Goal: Task Accomplishment & Management: Use online tool/utility

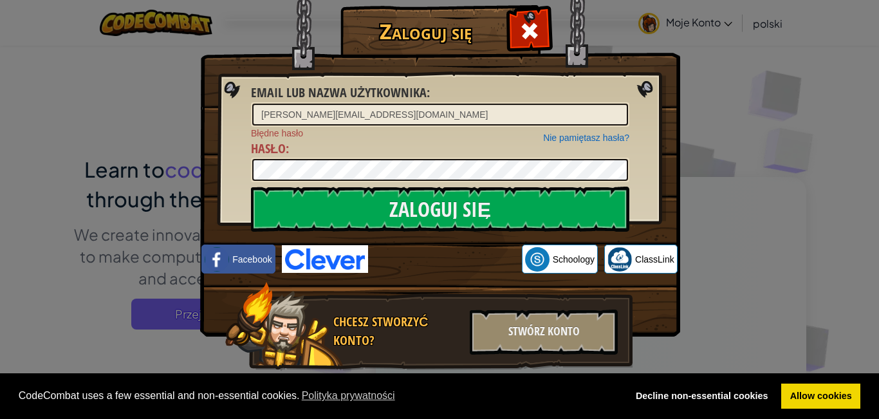
click at [465, 203] on input "Zaloguj się" at bounding box center [440, 209] width 378 height 45
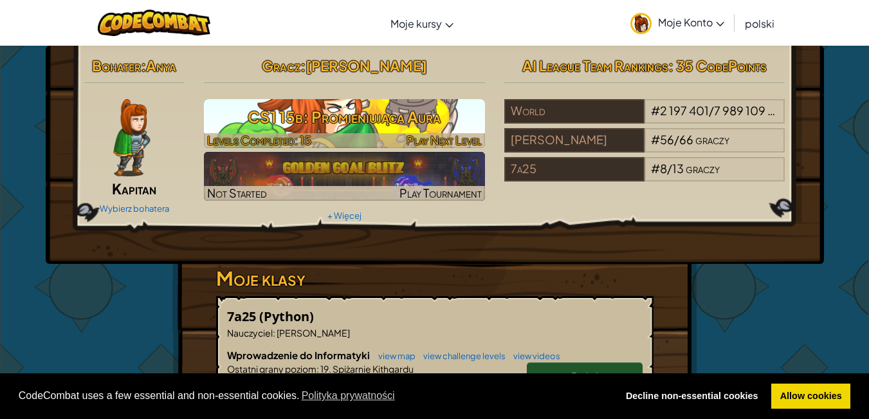
click at [405, 115] on h3 "CS1 15b: Promieniująca Aura" at bounding box center [344, 116] width 281 height 29
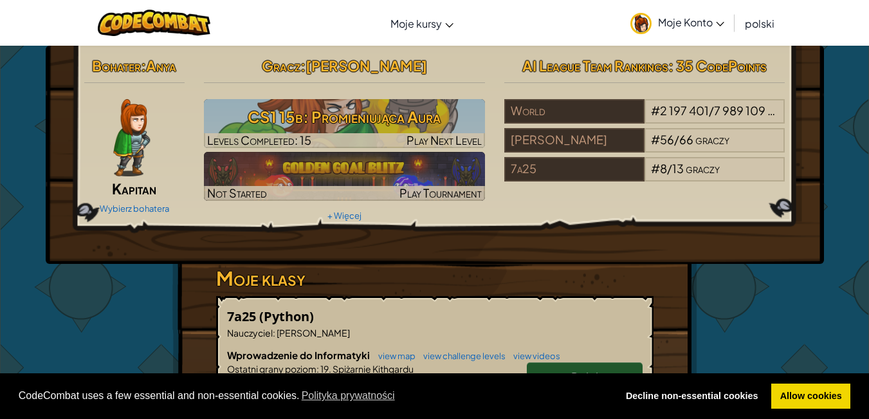
select select "pl"
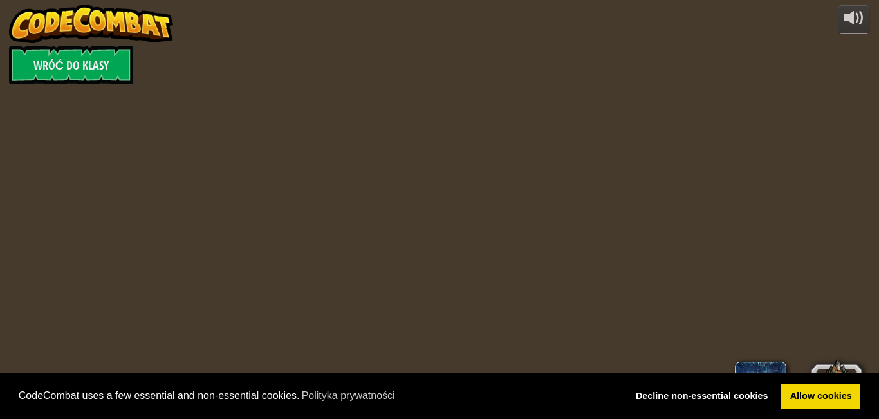
select select "pl"
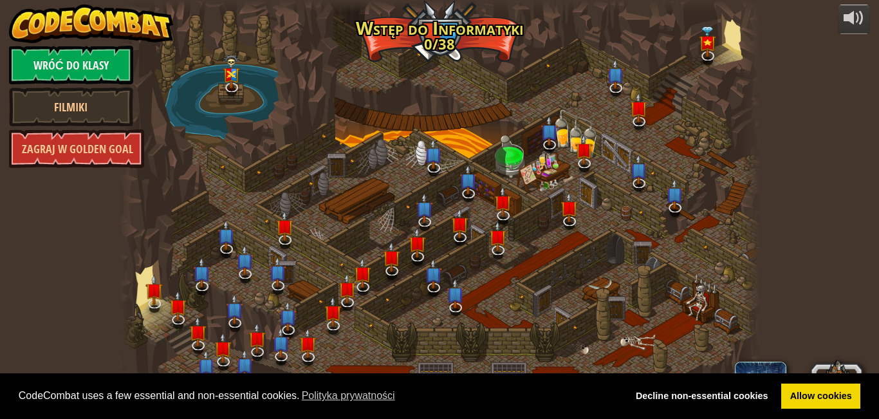
select select "pl"
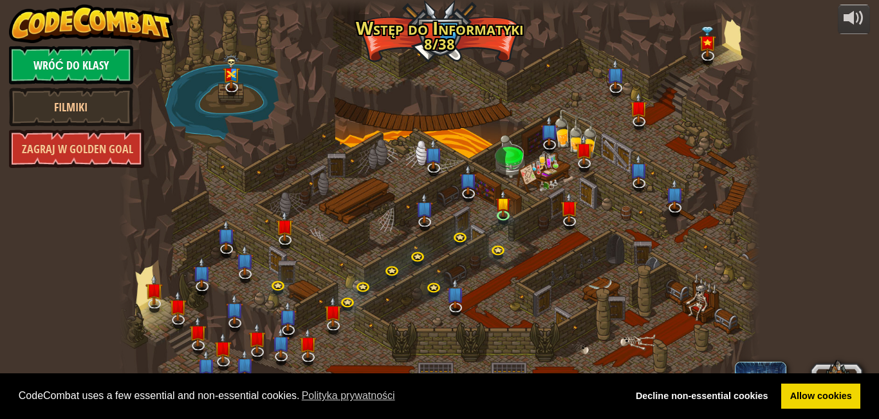
select select "pl"
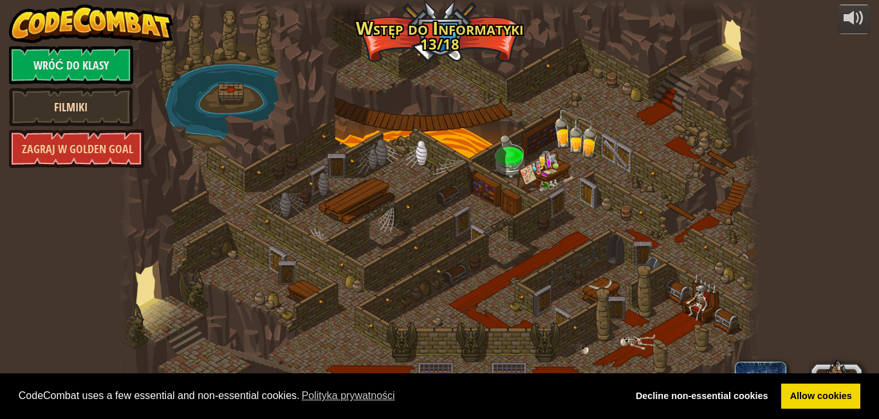
select select "pl"
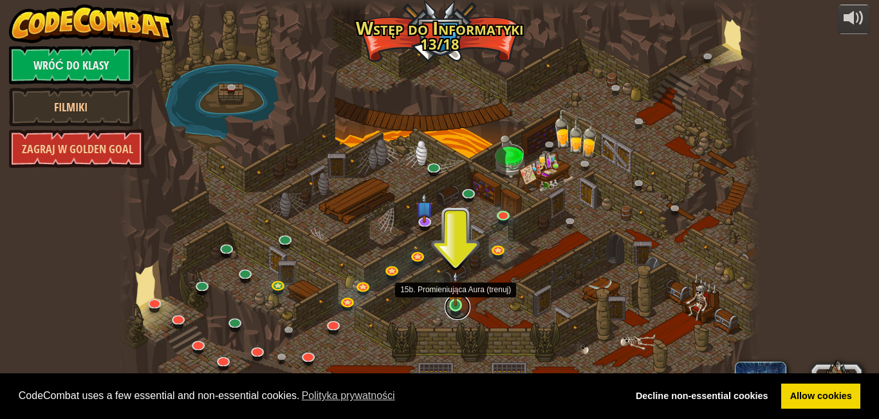
click at [467, 304] on link at bounding box center [458, 307] width 26 height 26
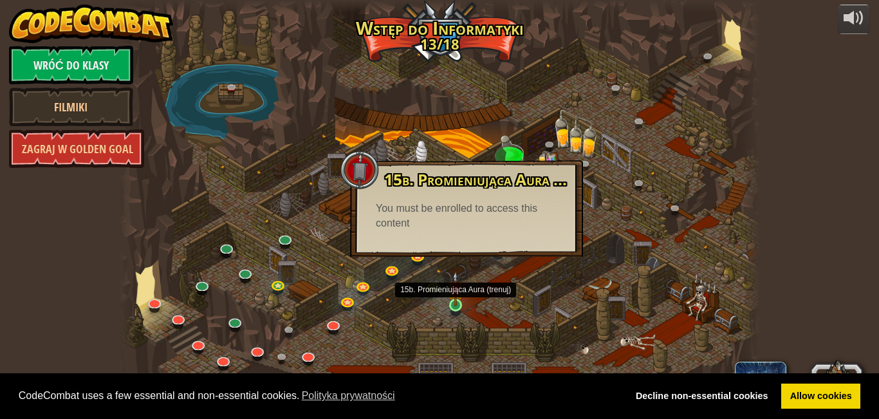
click at [456, 303] on img at bounding box center [455, 288] width 15 height 35
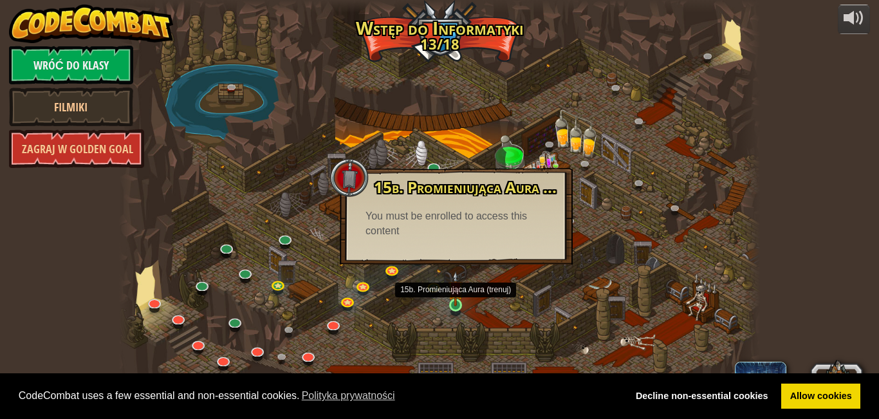
click at [456, 303] on img at bounding box center [455, 288] width 15 height 35
click at [456, 302] on img at bounding box center [455, 288] width 15 height 35
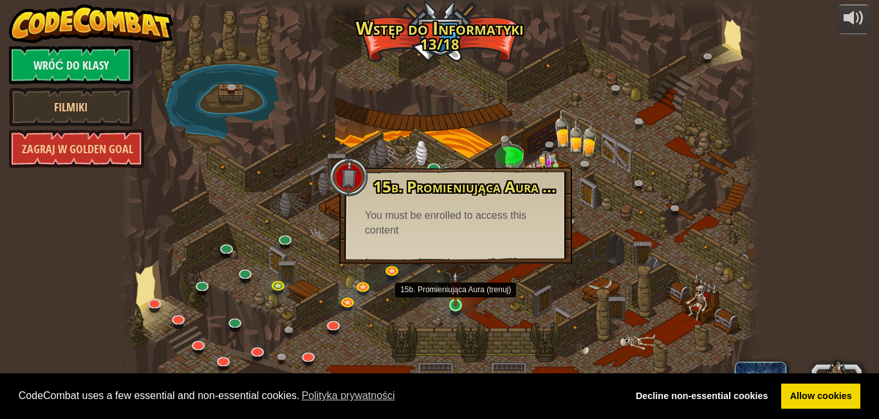
click at [454, 302] on img at bounding box center [455, 288] width 15 height 35
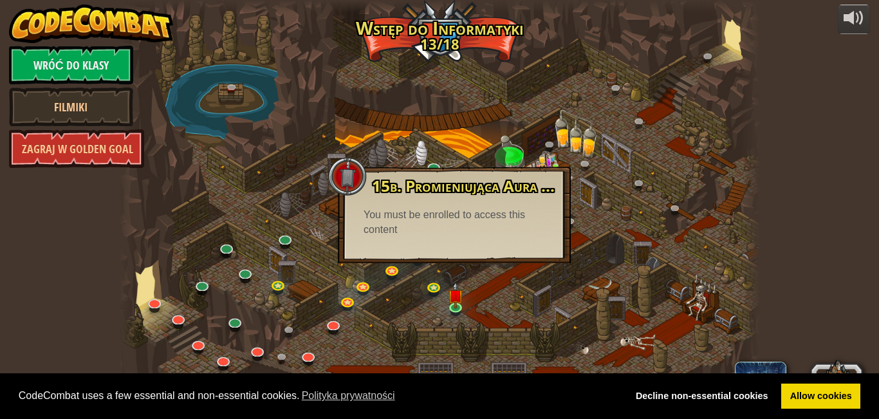
click at [431, 218] on div "You must be enrolled to access this content" at bounding box center [454, 223] width 181 height 30
drag, startPoint x: 395, startPoint y: 214, endPoint x: 526, endPoint y: 225, distance: 131.7
click at [526, 225] on div "You must be enrolled to access this content" at bounding box center [454, 223] width 181 height 30
drag, startPoint x: 512, startPoint y: 231, endPoint x: 495, endPoint y: 230, distance: 17.4
click at [511, 232] on div "You must be enrolled to access this content" at bounding box center [454, 223] width 181 height 30
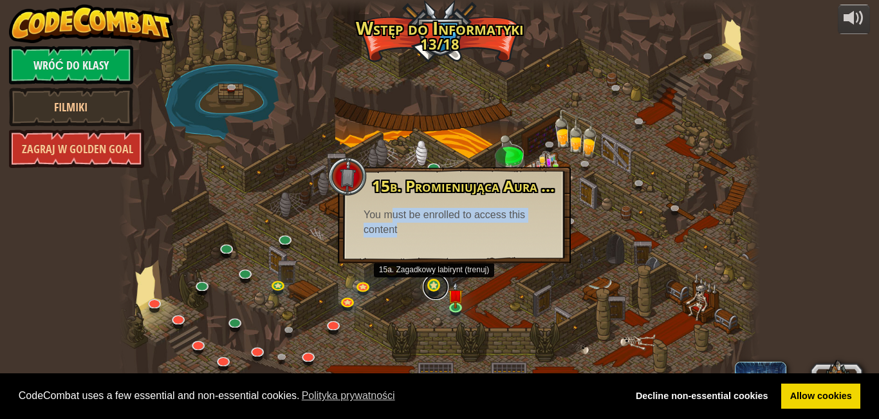
click at [434, 293] on link at bounding box center [436, 287] width 26 height 26
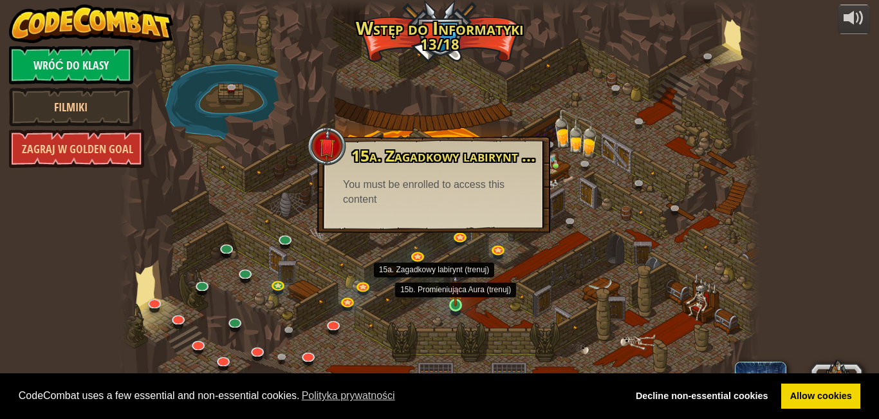
click at [454, 301] on img at bounding box center [455, 288] width 15 height 35
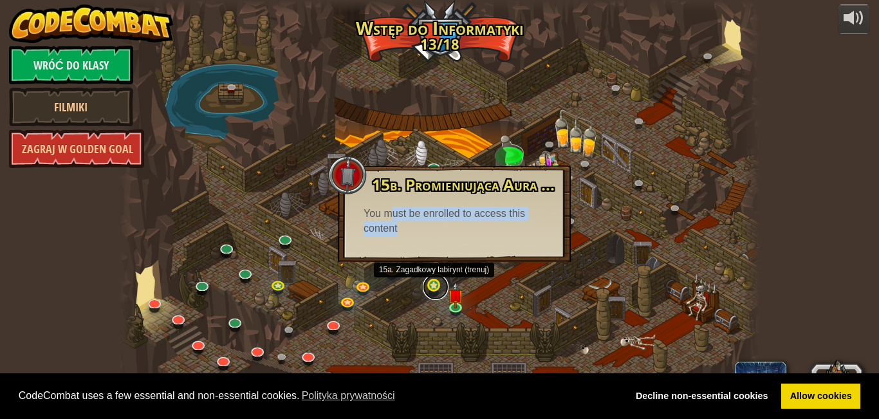
click at [432, 292] on link at bounding box center [436, 287] width 26 height 26
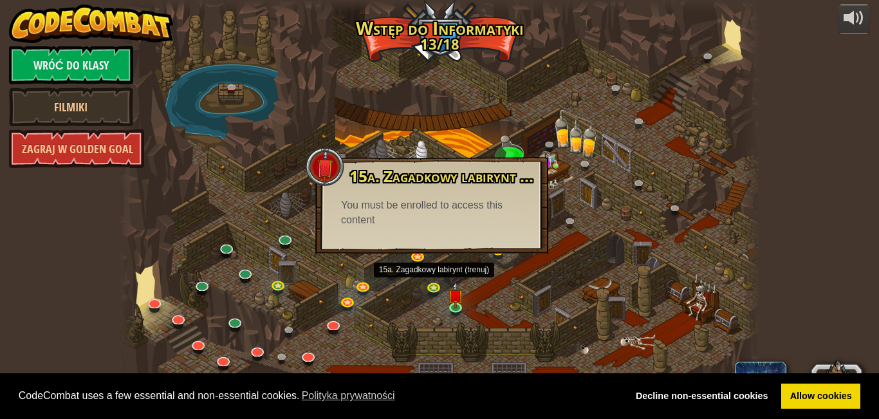
click at [488, 265] on div at bounding box center [439, 209] width 641 height 419
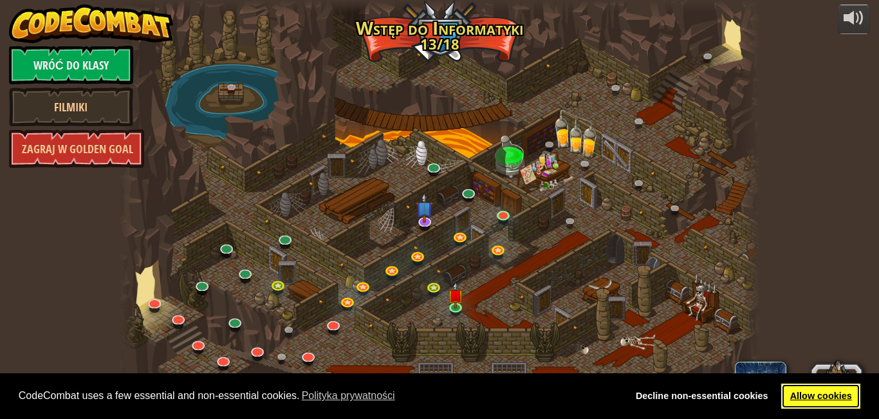
click at [815, 399] on link "Allow cookies" at bounding box center [820, 397] width 79 height 26
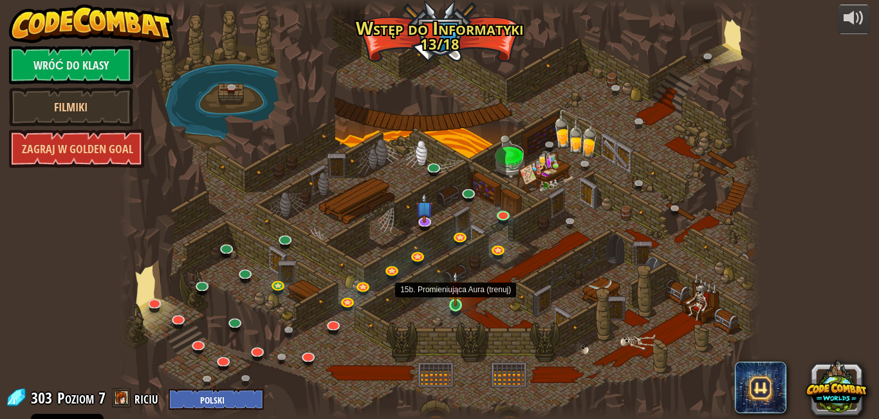
click at [460, 301] on img at bounding box center [455, 288] width 15 height 35
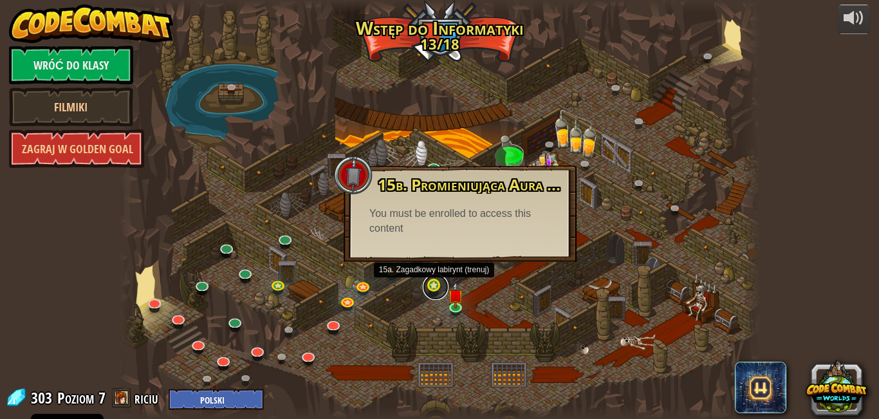
click at [427, 282] on link at bounding box center [436, 287] width 26 height 26
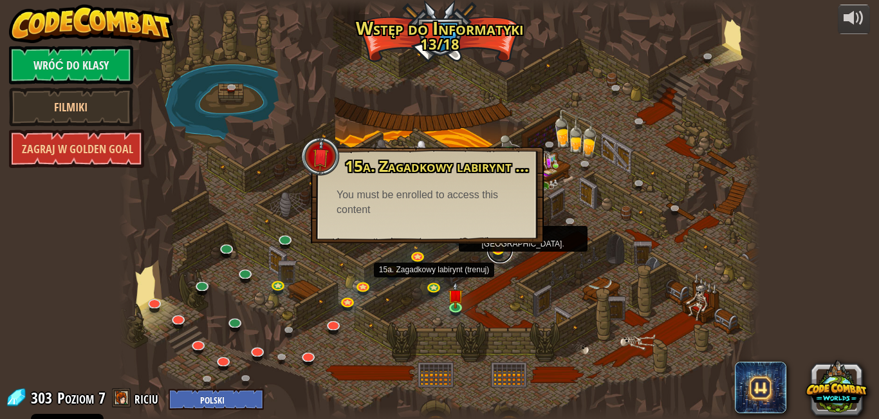
click at [496, 253] on link at bounding box center [500, 250] width 26 height 26
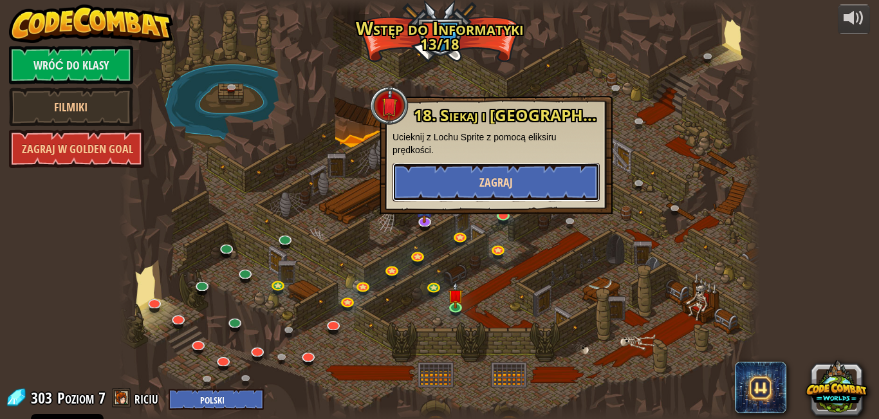
click at [502, 200] on button "Zagraj" at bounding box center [496, 182] width 207 height 39
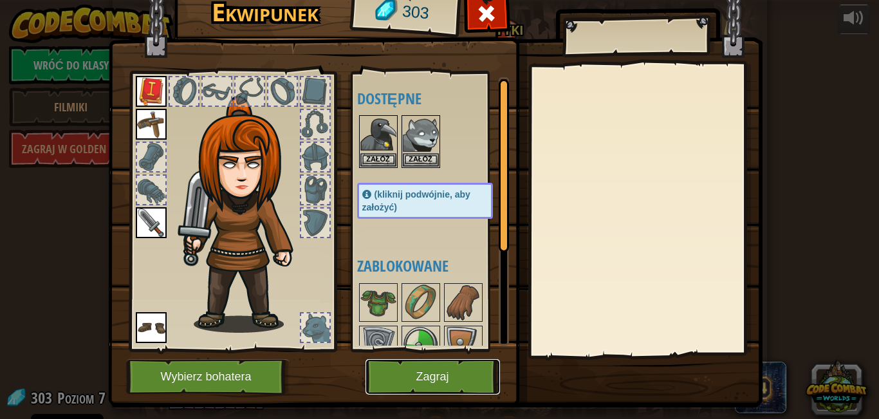
click at [445, 377] on button "Zagraj" at bounding box center [433, 376] width 135 height 35
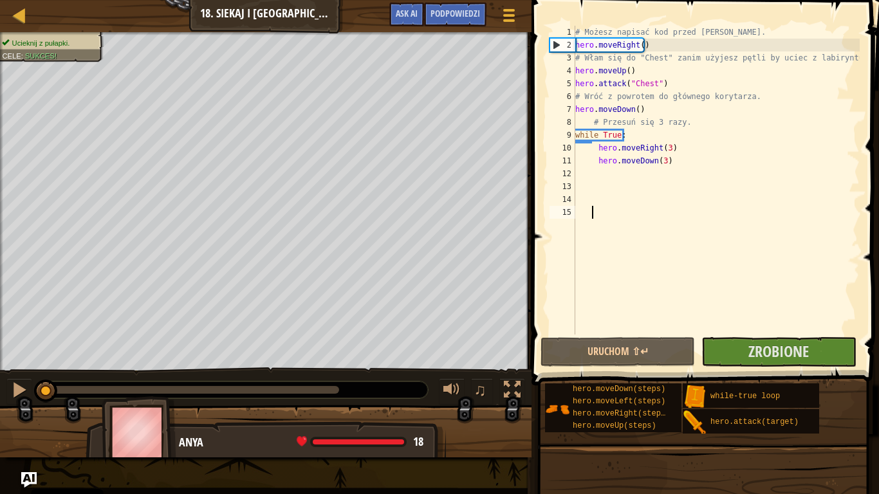
click at [545, 188] on div "Mapa Wprowadzenie do Informatyki 18. Siekaj i [GEOGRAPHIC_DATA]. Menu gry Zrobi…" at bounding box center [439, 247] width 879 height 494
click at [761, 356] on span "Zrobione" at bounding box center [778, 351] width 60 height 21
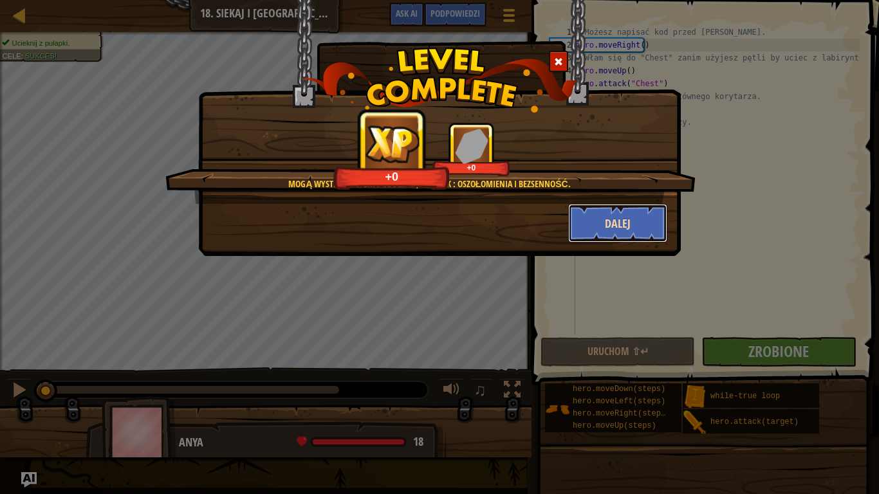
click at [629, 228] on button "Dalej" at bounding box center [618, 223] width 100 height 39
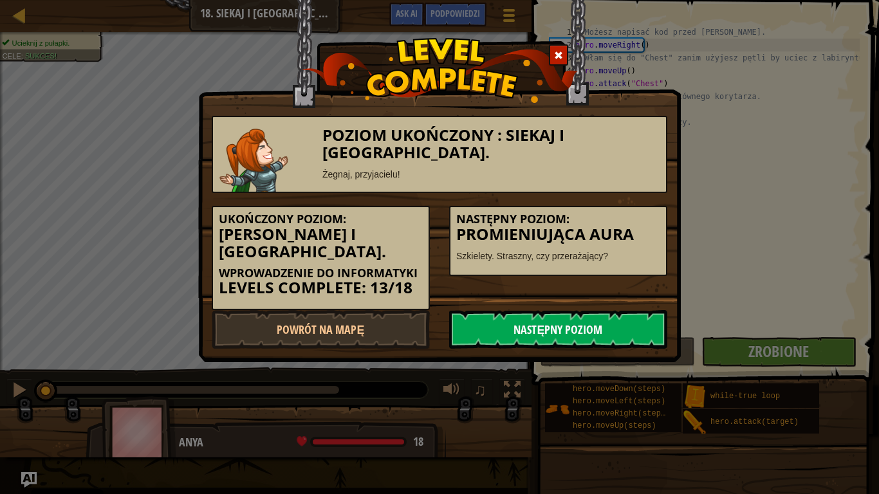
click at [575, 326] on link "Następny poziom" at bounding box center [558, 329] width 218 height 39
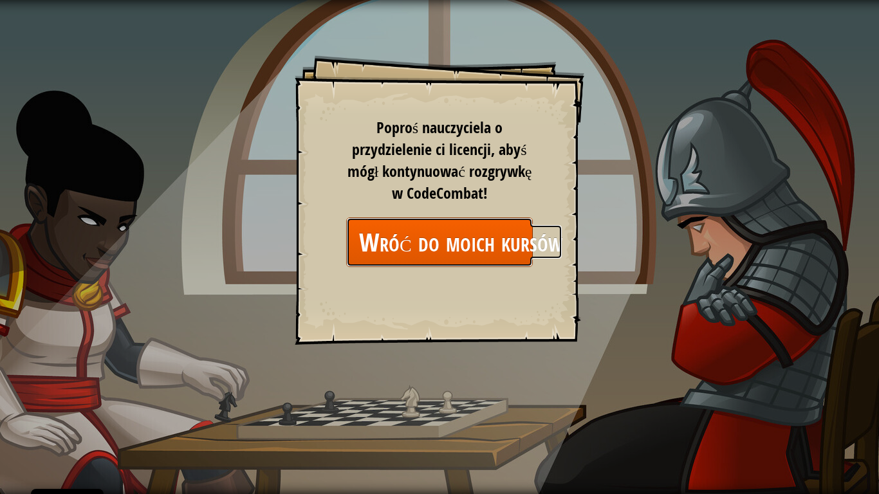
click at [461, 245] on link "Wróć do moich kursów" at bounding box center [439, 243] width 187 height 50
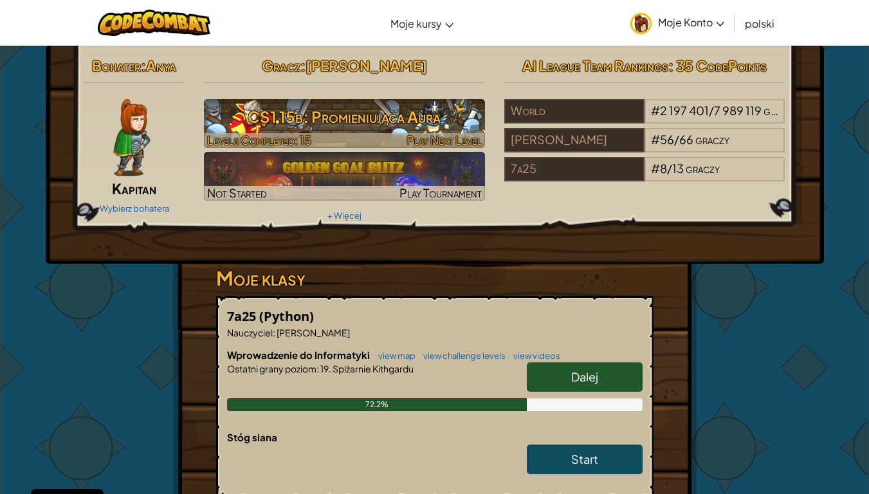
click at [377, 145] on div at bounding box center [344, 140] width 281 height 15
select select "pl"
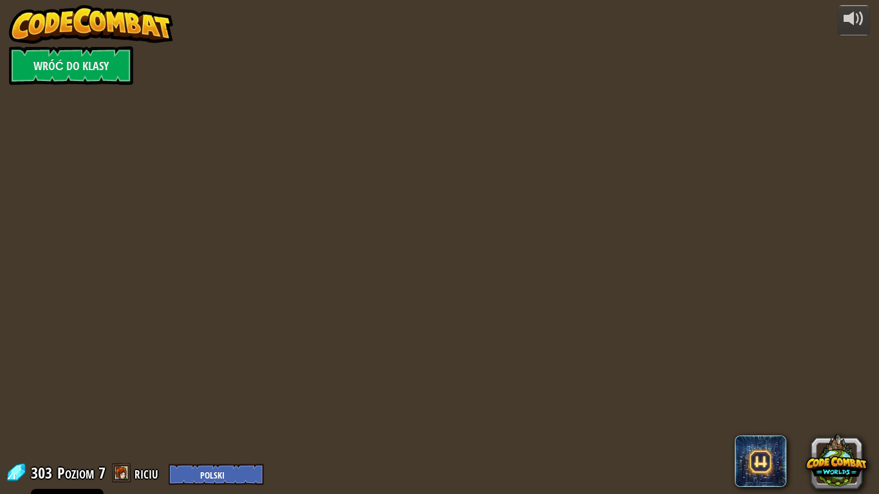
select select "pl"
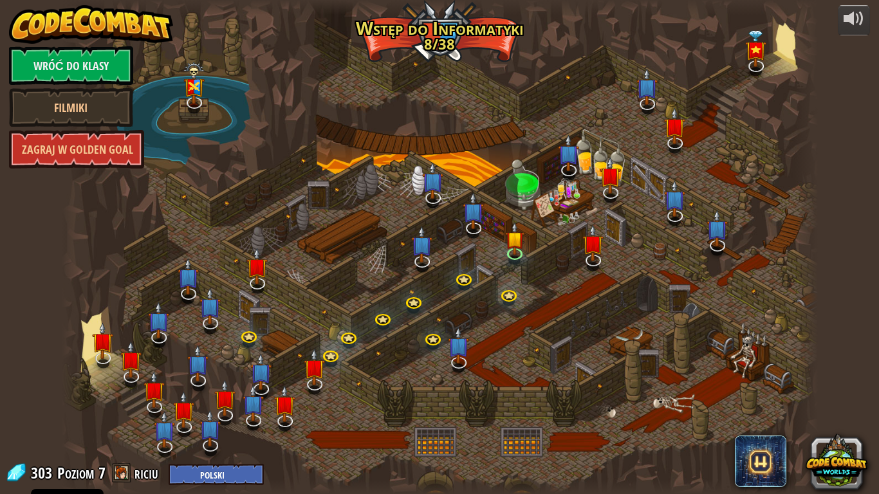
select select "pl"
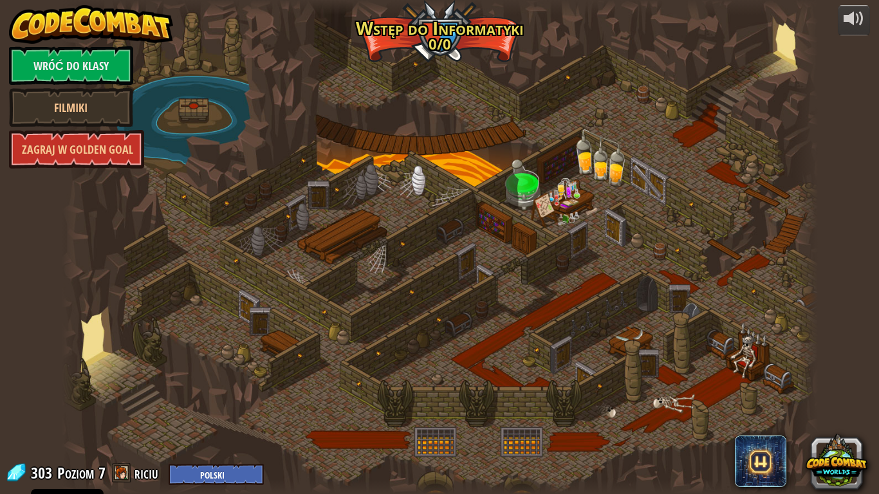
select select "pl"
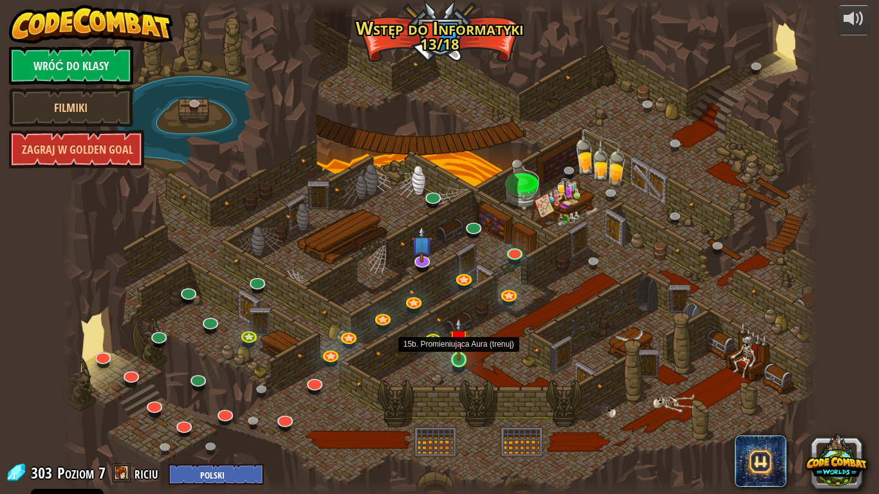
click at [463, 361] on div at bounding box center [458, 359] width 15 height 15
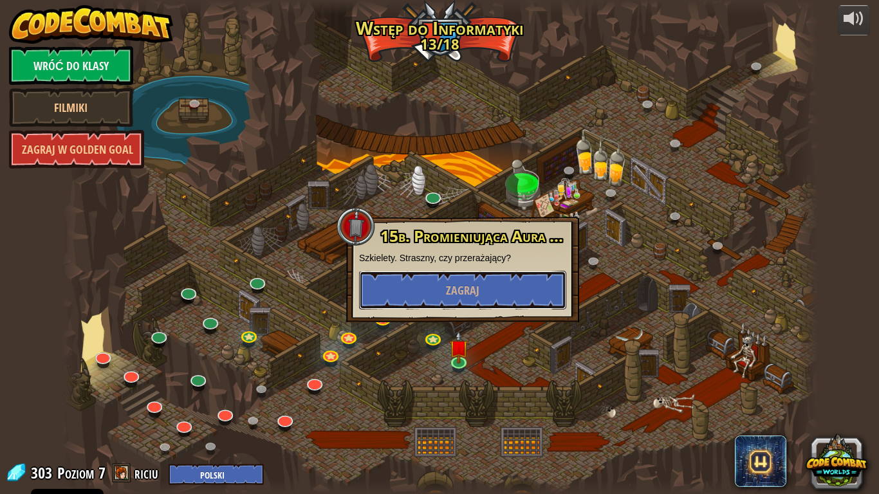
click at [473, 297] on span "Zagraj" at bounding box center [462, 291] width 33 height 16
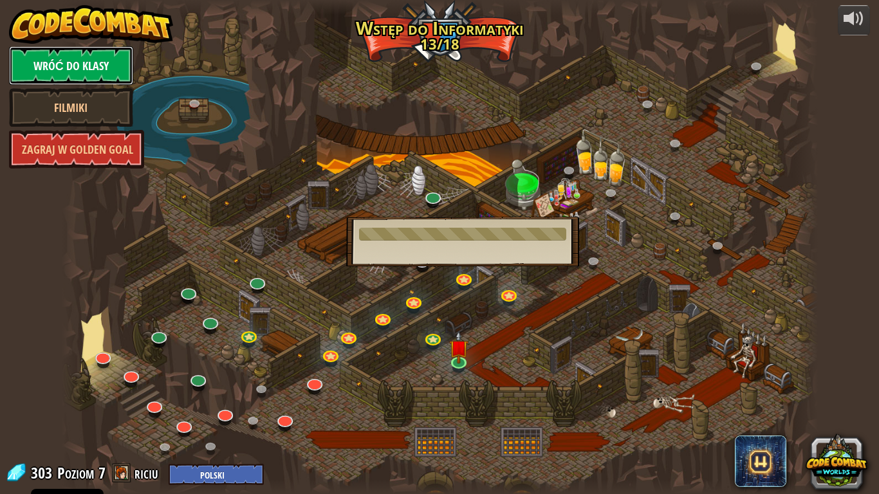
click at [82, 77] on link "Wróć do klasy" at bounding box center [71, 65] width 124 height 39
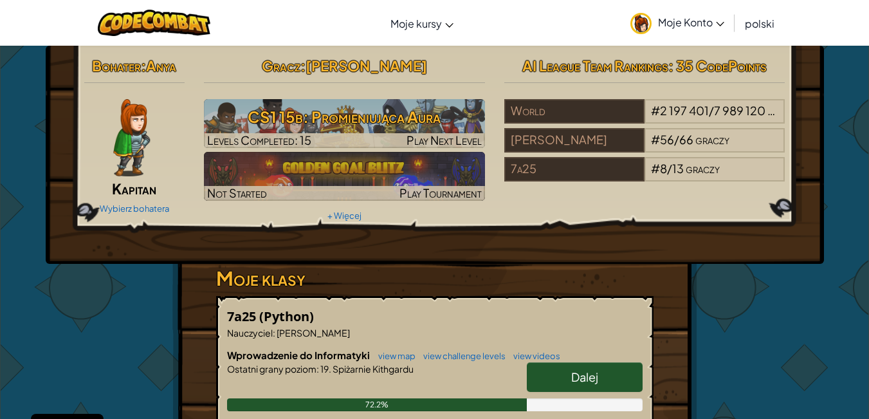
click at [709, 17] on span "Moje Konto" at bounding box center [691, 22] width 66 height 14
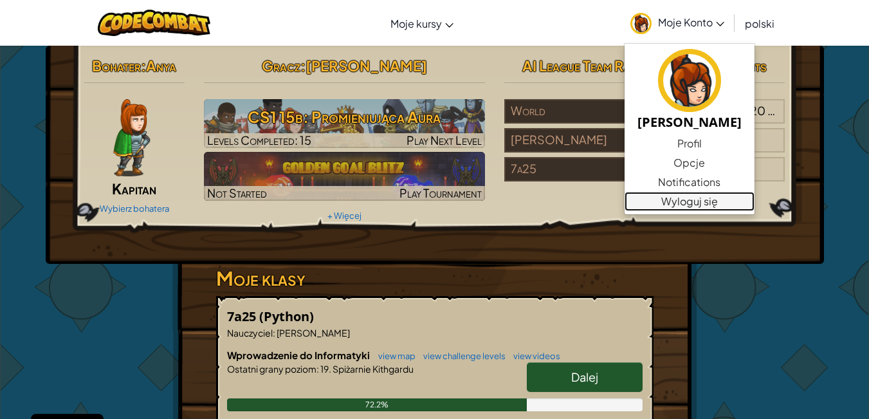
click at [695, 202] on link "Wyloguj się" at bounding box center [690, 201] width 130 height 19
